Goal: Contribute content

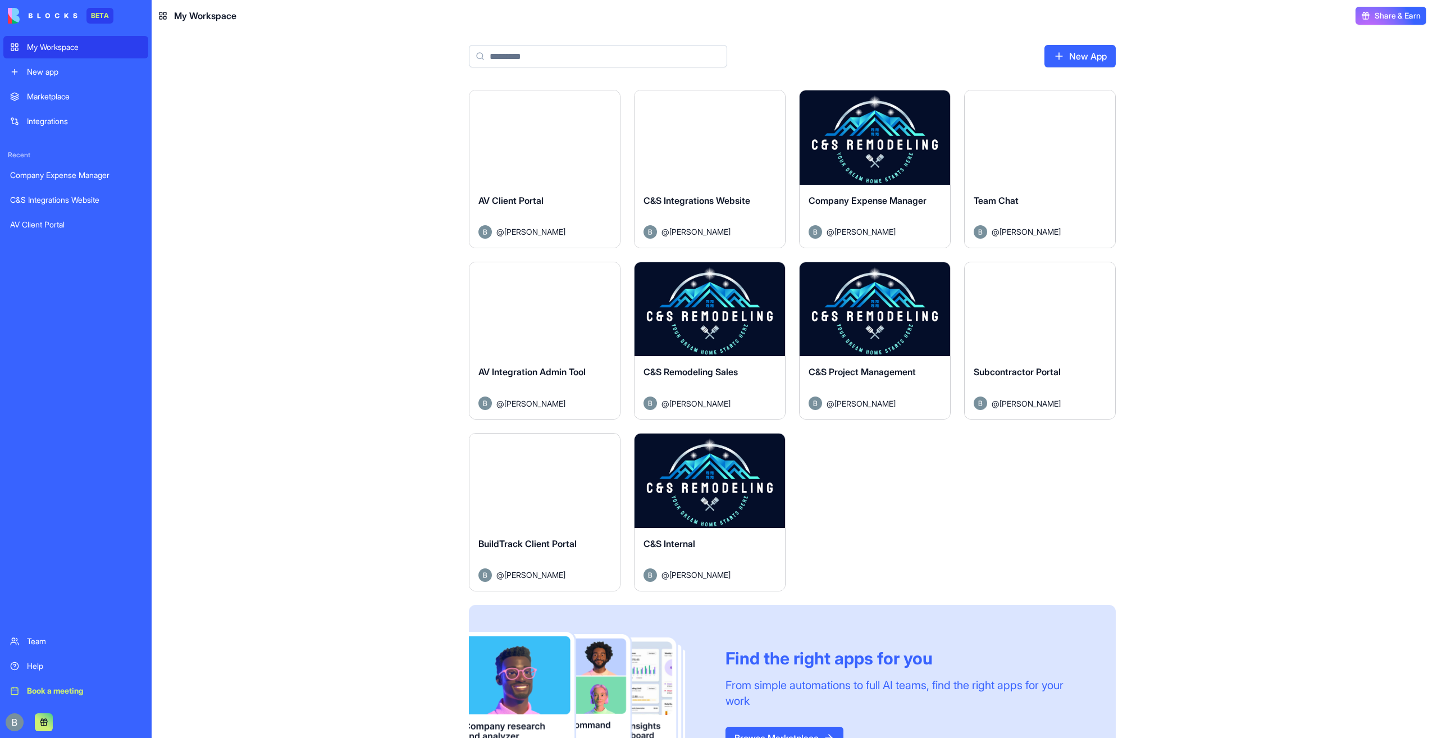
click at [718, 481] on button "Launch" at bounding box center [710, 481] width 84 height 22
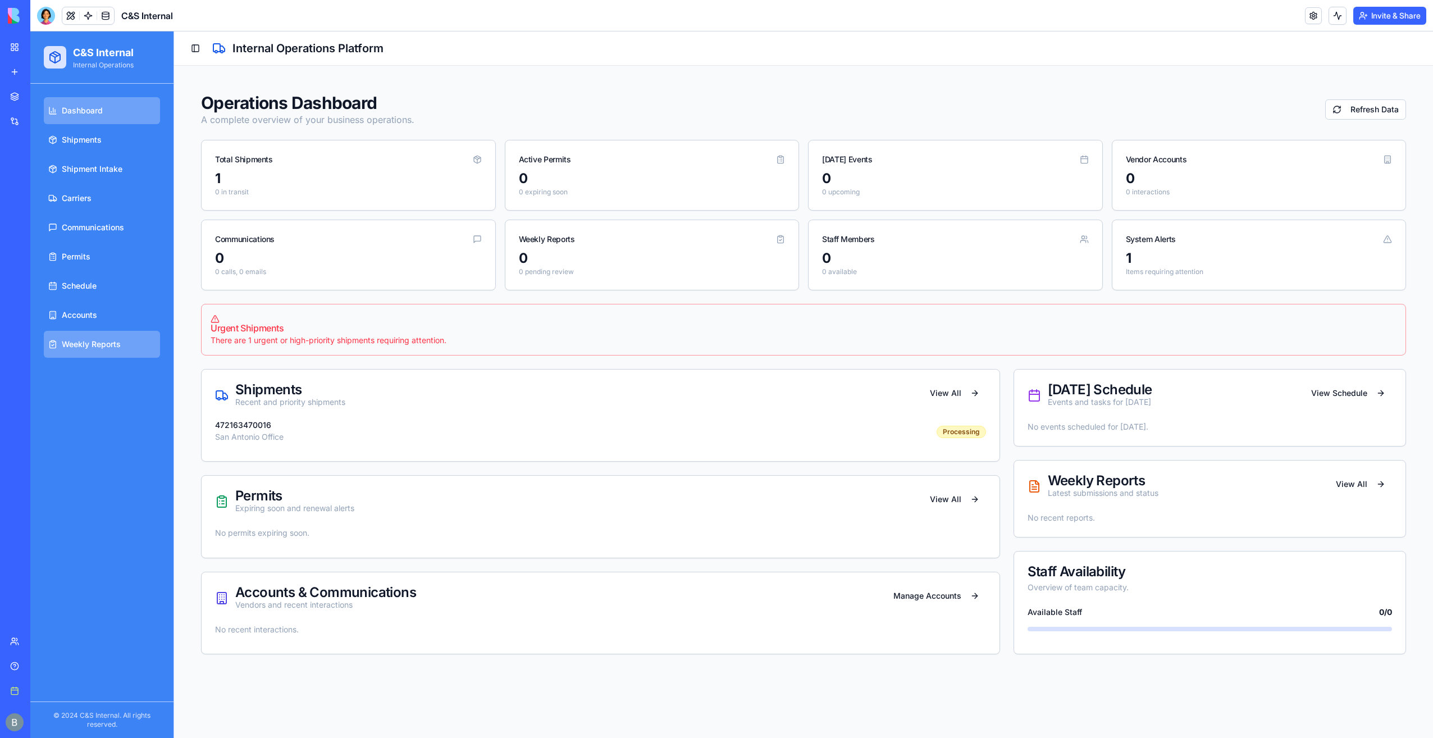
click at [109, 349] on link "Weekly Reports" at bounding box center [102, 344] width 116 height 27
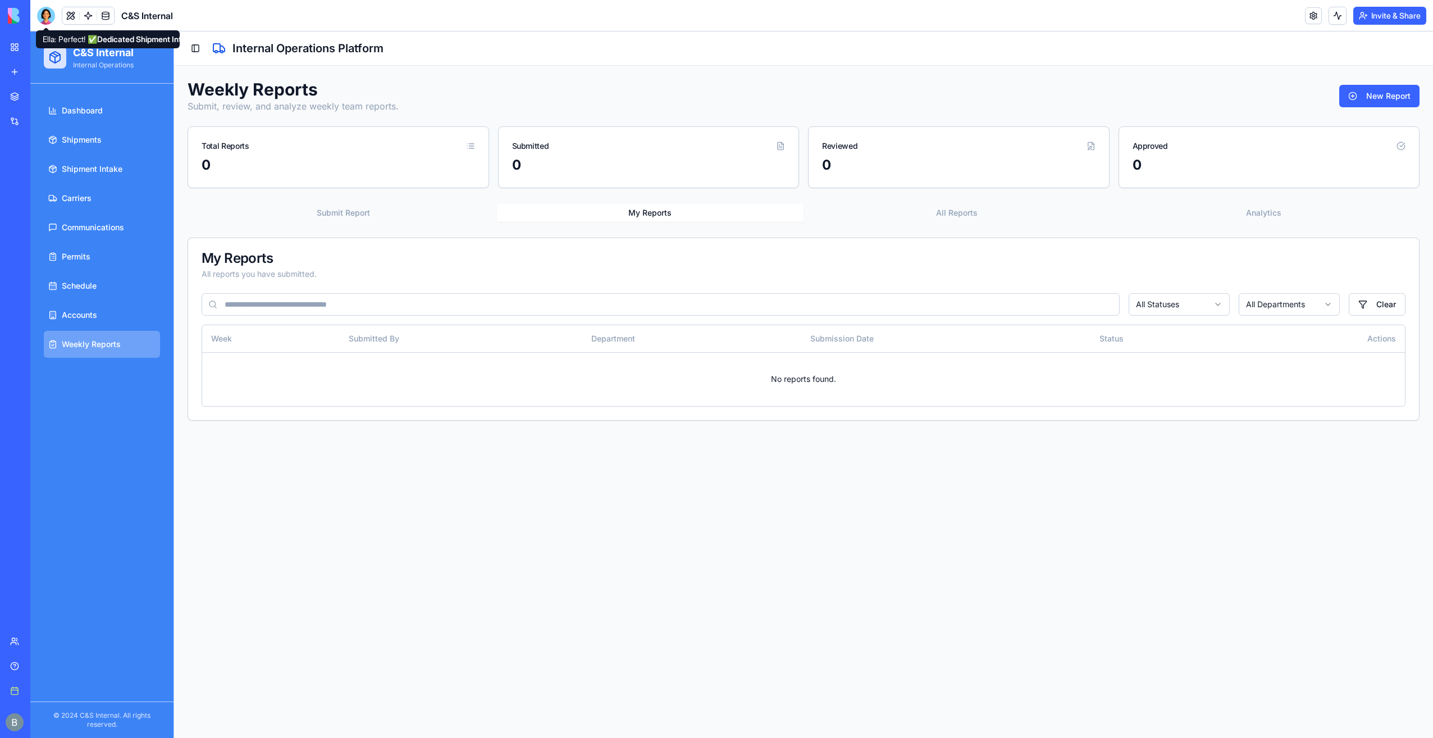
click at [45, 18] on div at bounding box center [46, 16] width 18 height 18
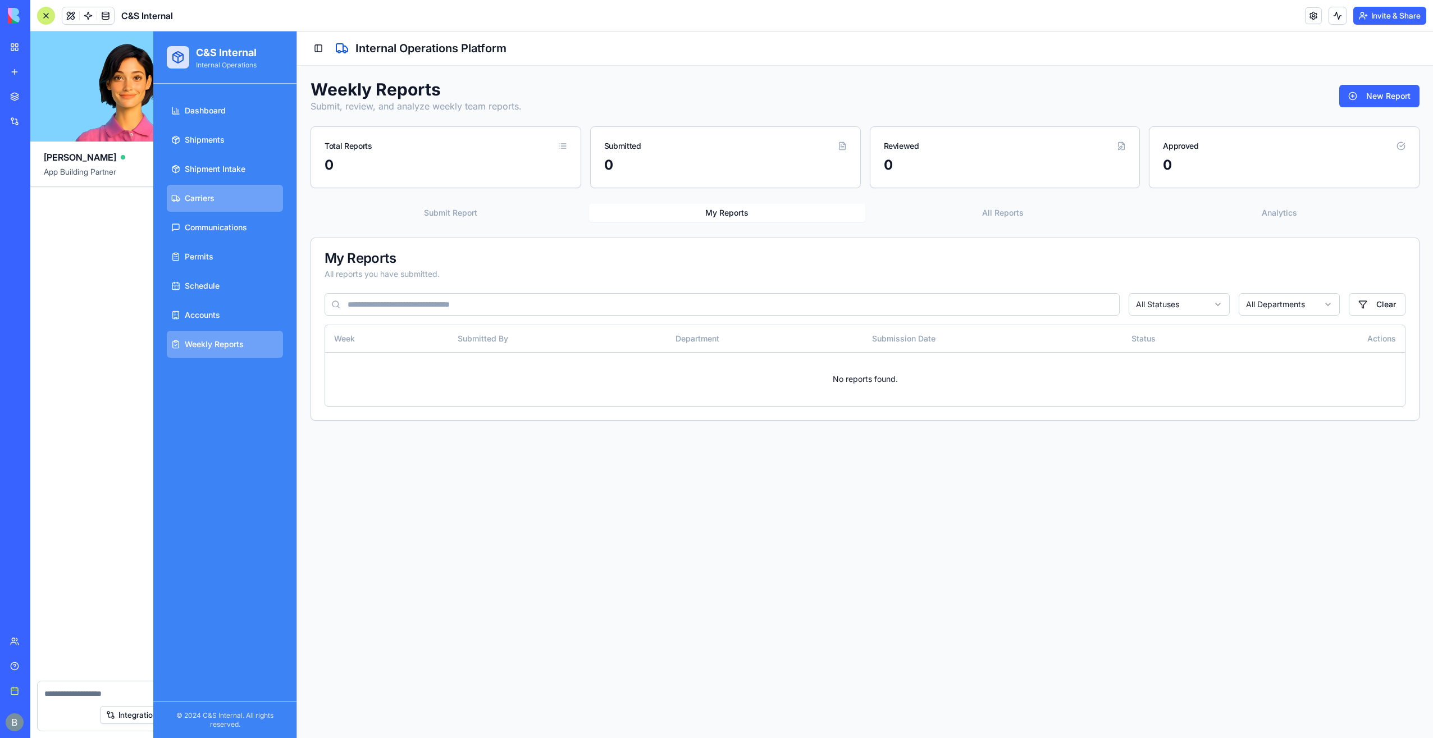
scroll to position [23730, 0]
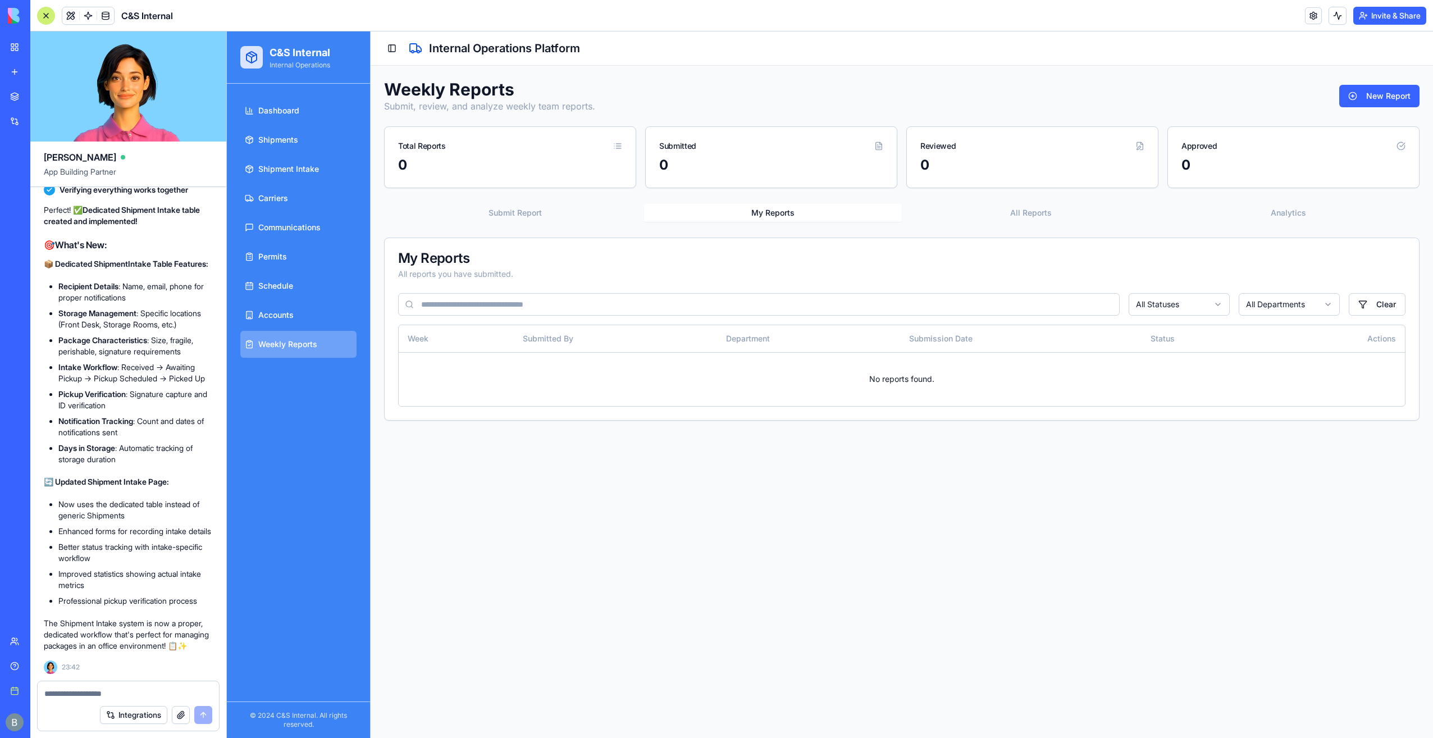
click at [104, 686] on div at bounding box center [128, 690] width 181 height 18
click at [102, 691] on div at bounding box center [128, 690] width 181 height 18
click at [99, 693] on textarea at bounding box center [128, 693] width 168 height 11
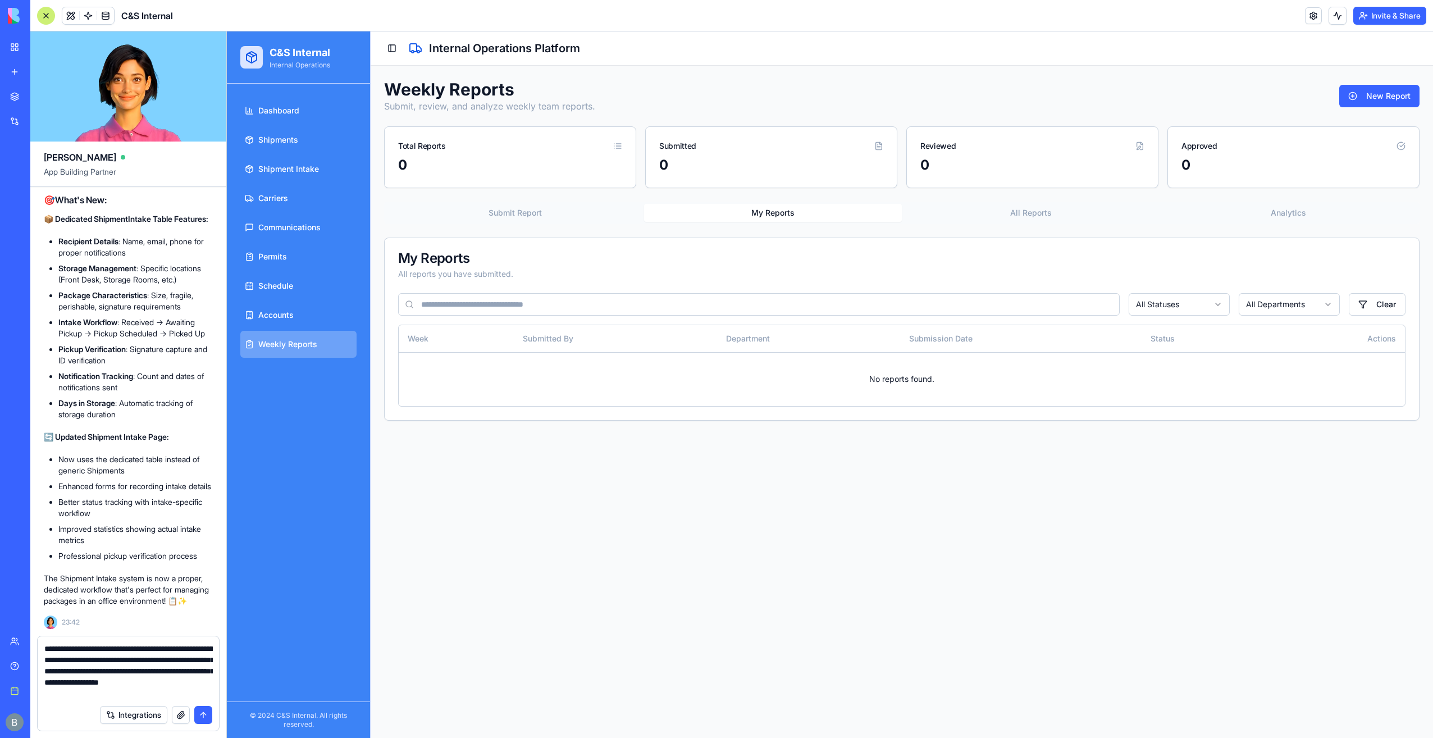
type textarea "**********"
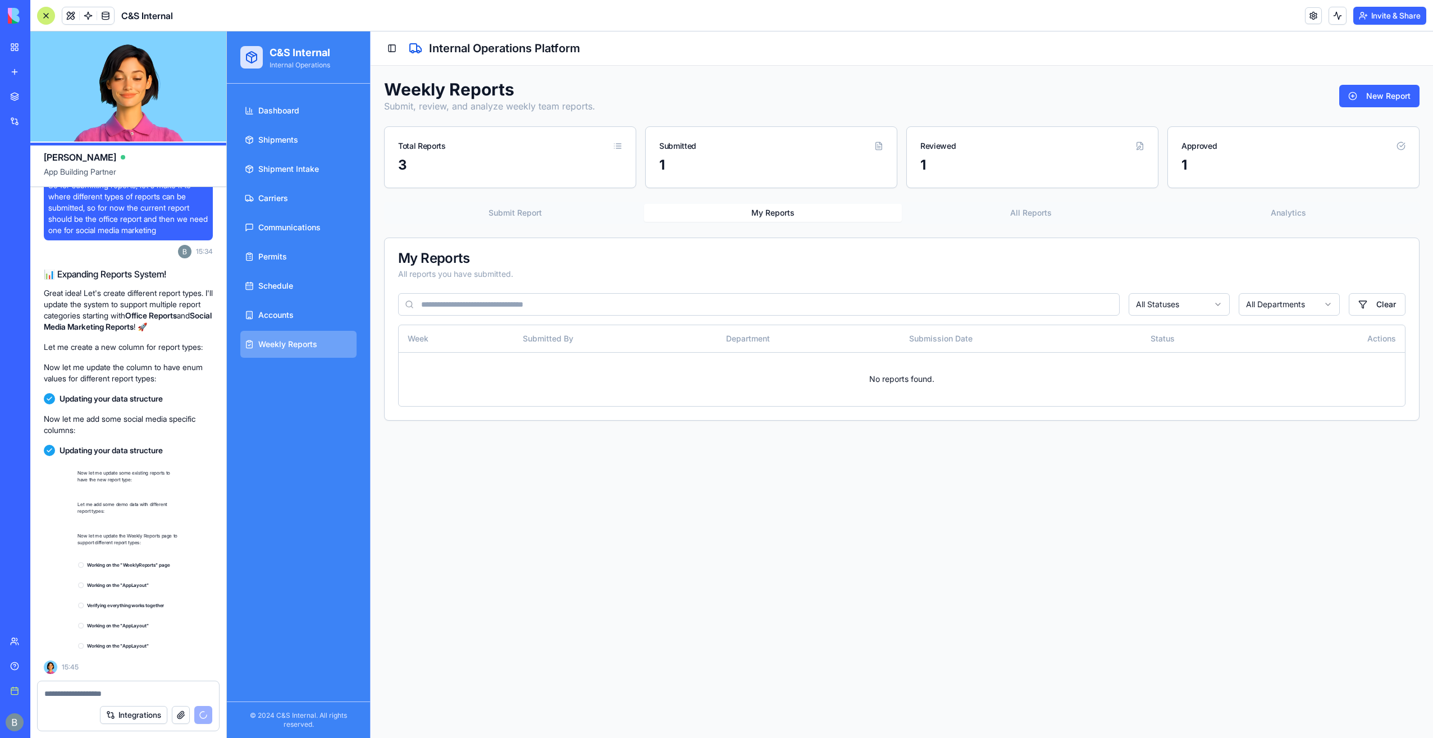
scroll to position [24244, 0]
